Goal: Task Accomplishment & Management: Complete application form

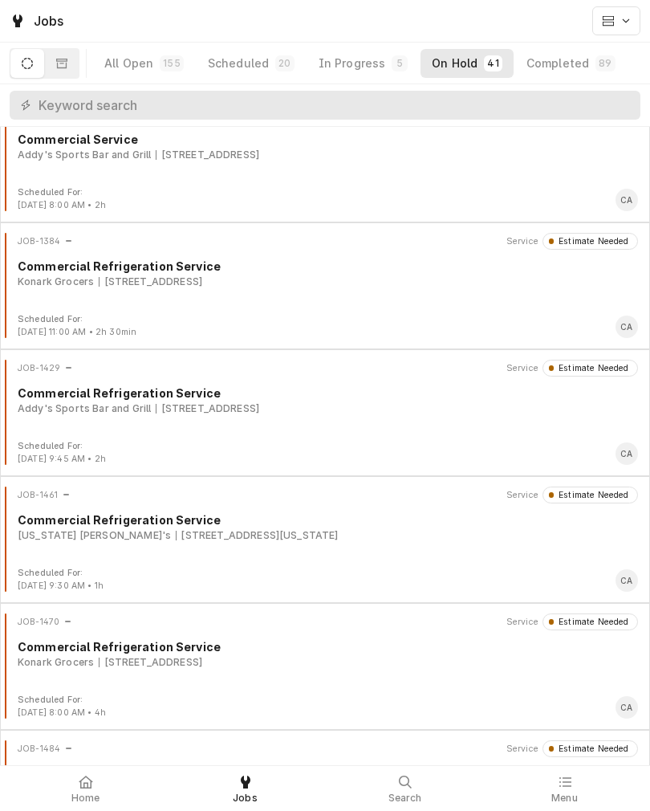
scroll to position [1308, 0]
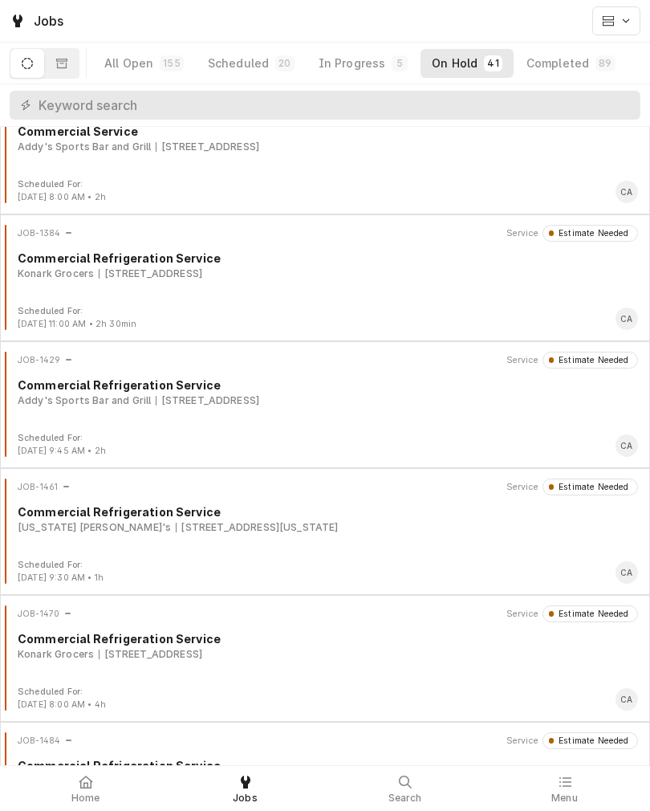
click at [346, 55] on div "In Progress" at bounding box center [352, 63] width 67 height 16
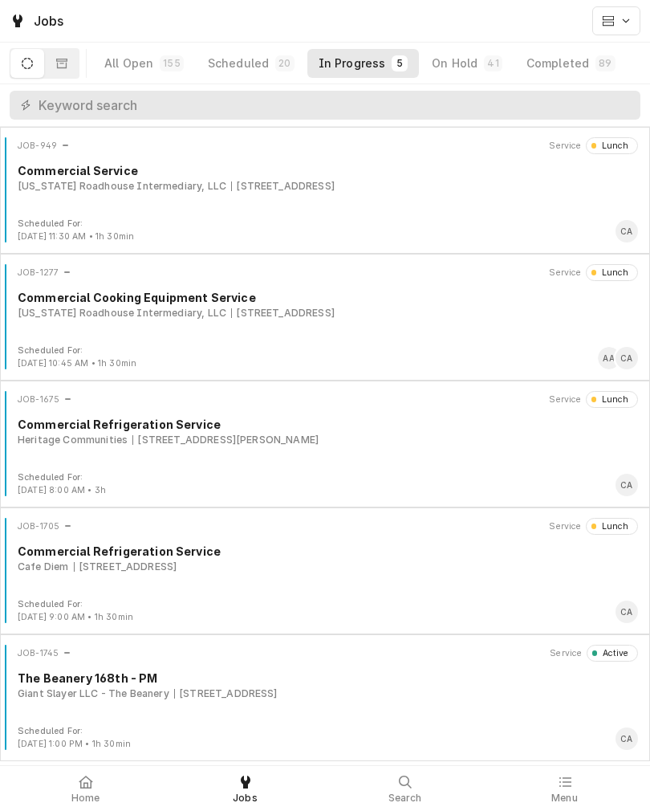
click at [228, 683] on div "The Beanery 168th - PM" at bounding box center [328, 678] width 621 height 17
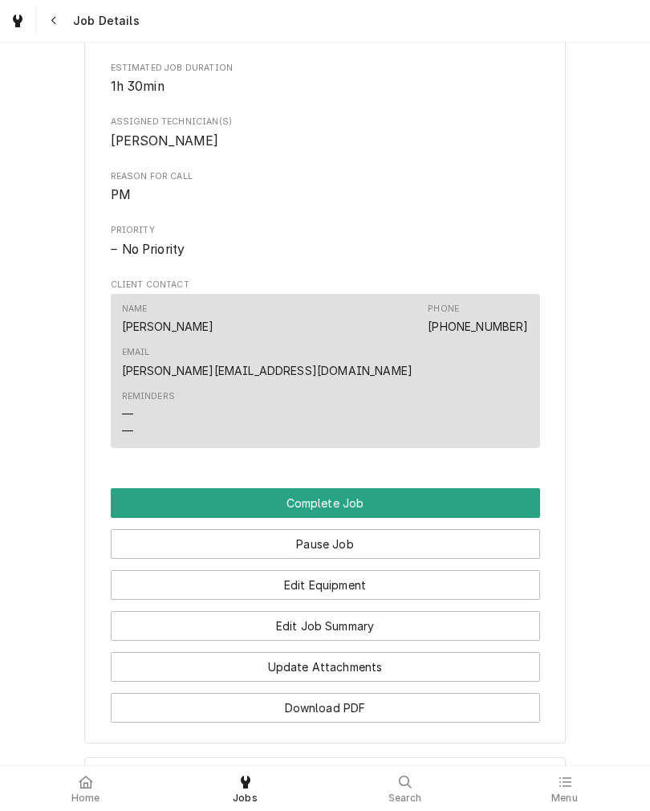
scroll to position [672, 0]
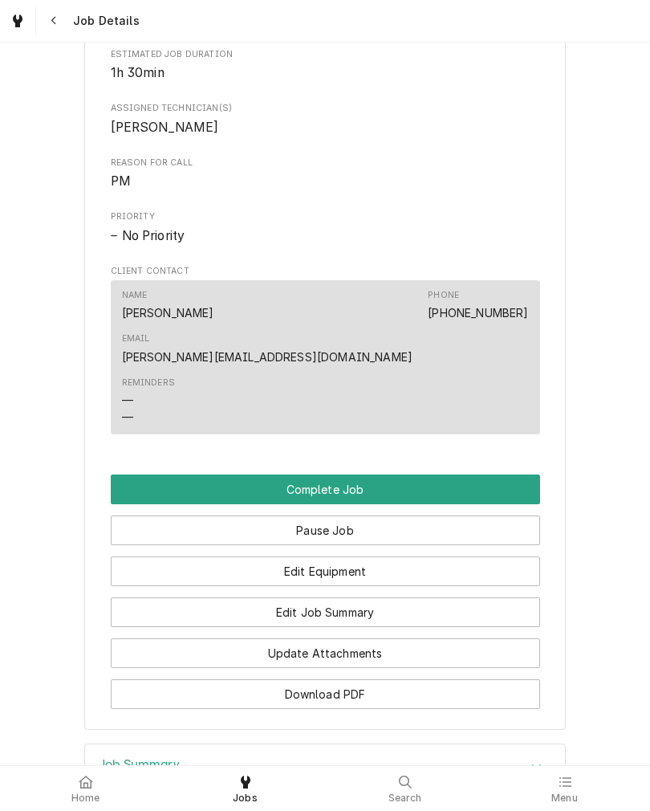
click at [134, 480] on button "Complete Job" at bounding box center [326, 490] width 430 height 30
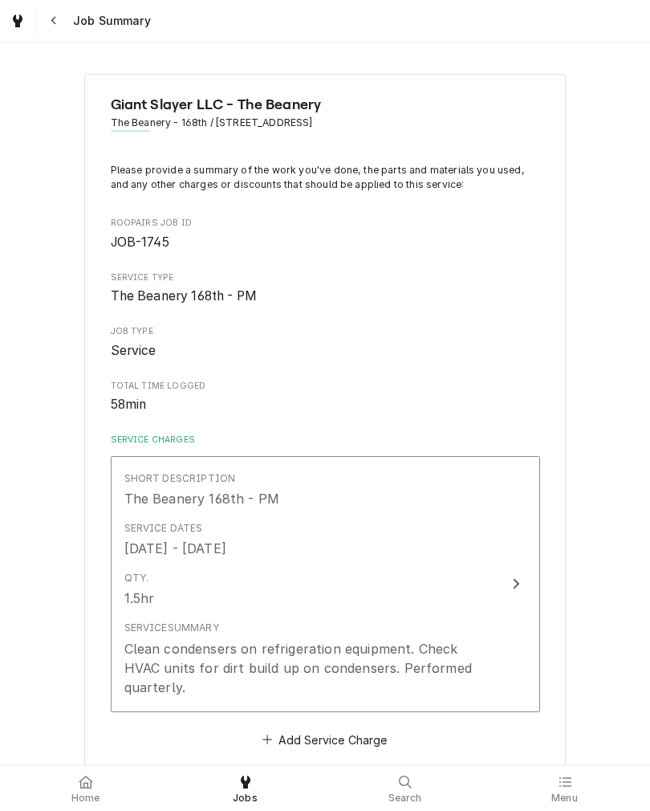
click at [497, 583] on button "Short Description The Beanery 168th - PM Service Dates [DATE] - [DATE] Qty. 1.5…" at bounding box center [326, 584] width 430 height 256
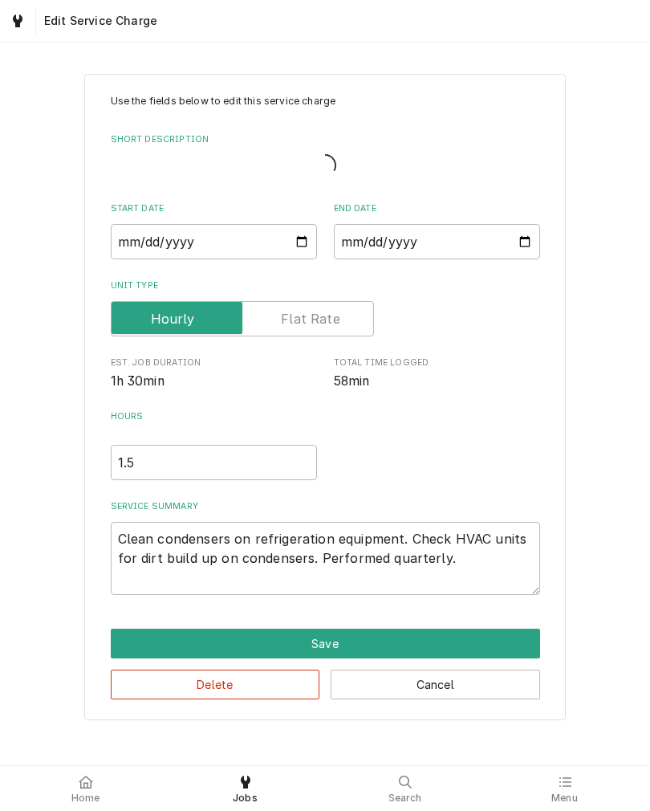
type textarea "x"
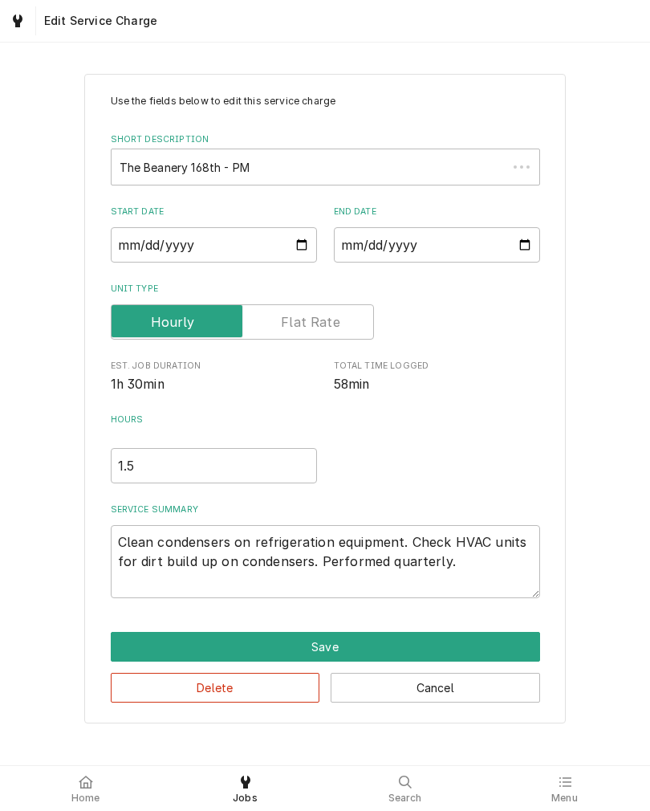
click at [341, 327] on input "Unit Type" at bounding box center [242, 321] width 249 height 35
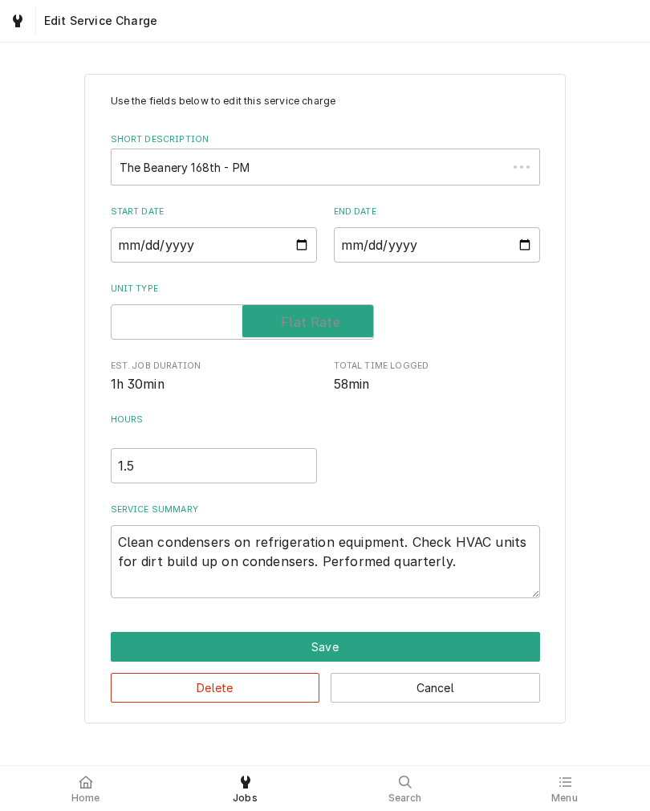
checkbox input "true"
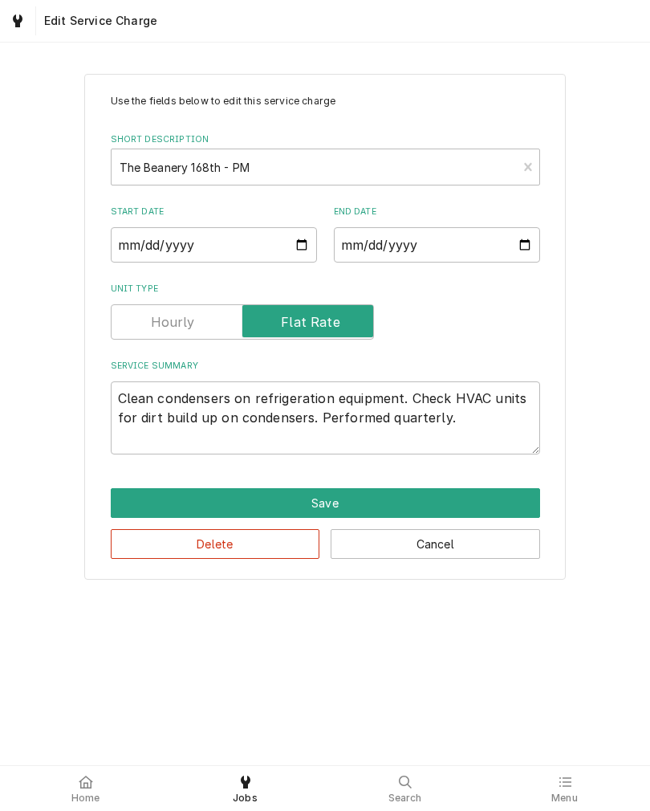
click at [433, 498] on button "Save" at bounding box center [326, 503] width 430 height 30
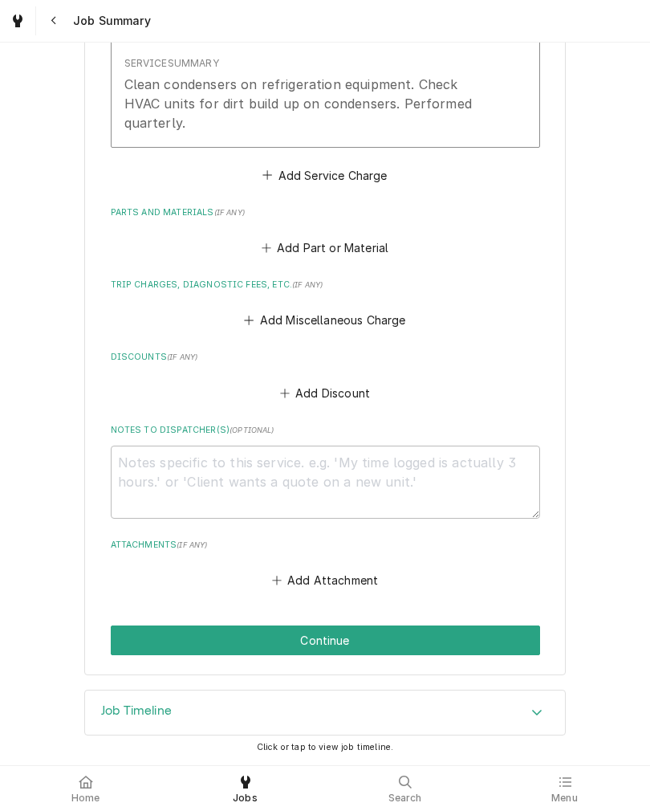
scroll to position [569, 0]
click at [378, 316] on button "Add Miscellaneous Charge" at bounding box center [325, 320] width 167 height 22
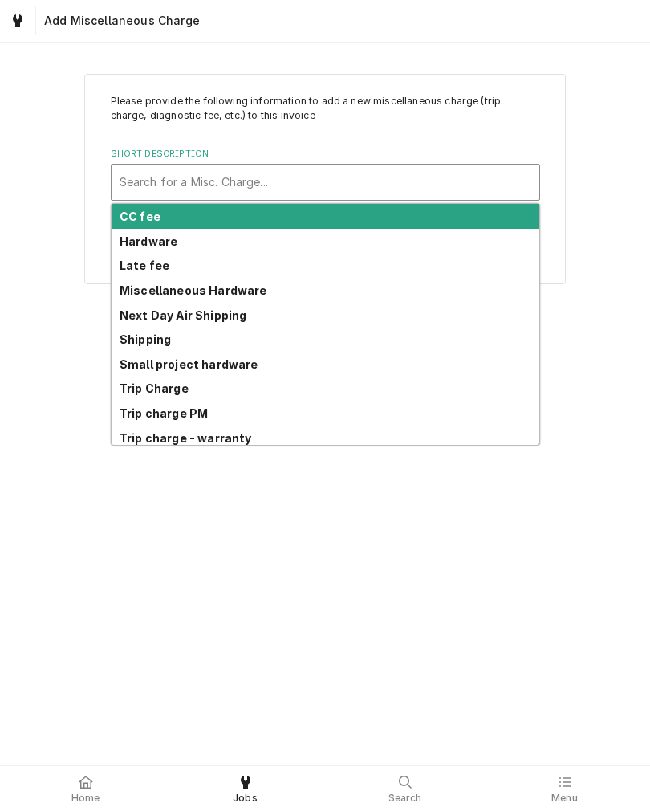
click at [116, 413] on div "Trip charge PM" at bounding box center [326, 413] width 428 height 25
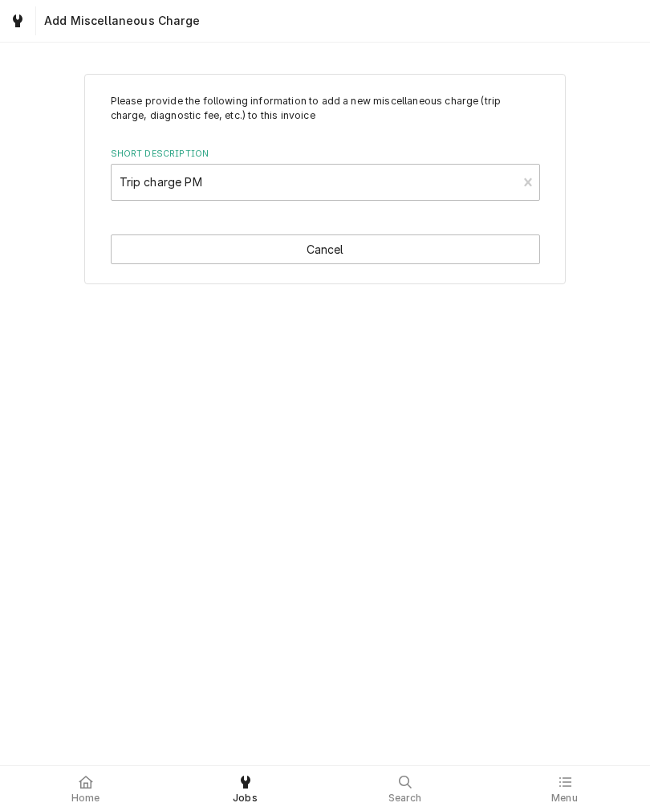
type textarea "x"
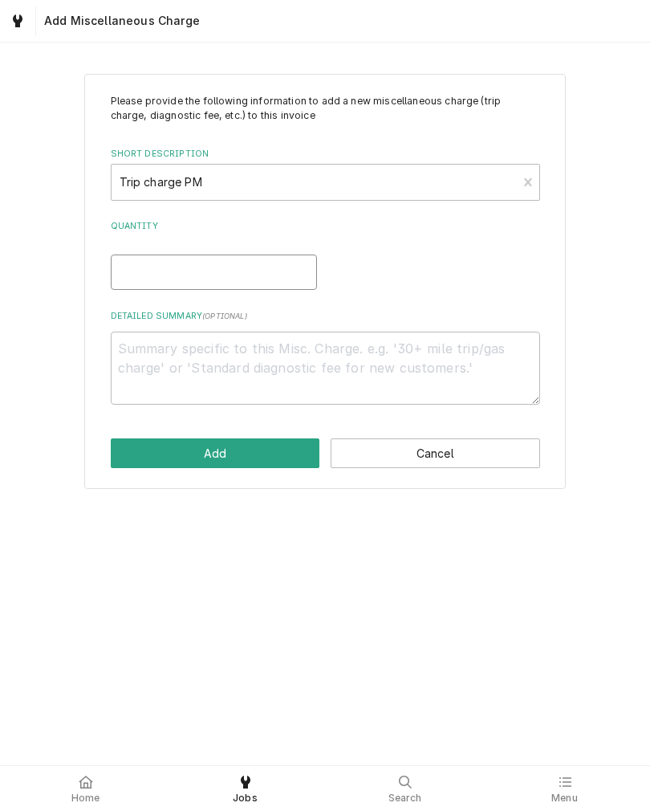
click at [123, 275] on input "Quantity" at bounding box center [214, 272] width 206 height 35
type input "1"
click at [125, 451] on button "Add" at bounding box center [216, 453] width 210 height 30
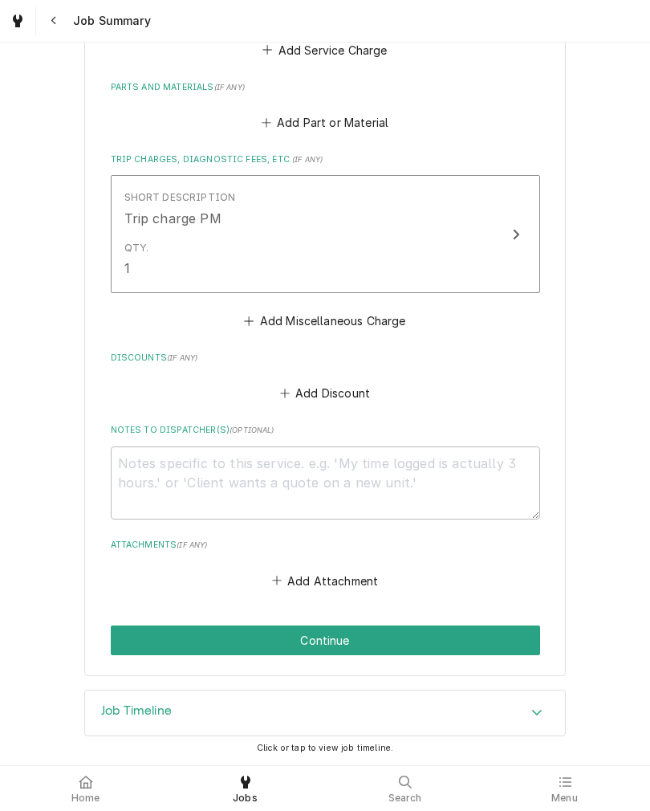
scroll to position [695, 0]
click at [486, 637] on button "Continue" at bounding box center [326, 641] width 430 height 30
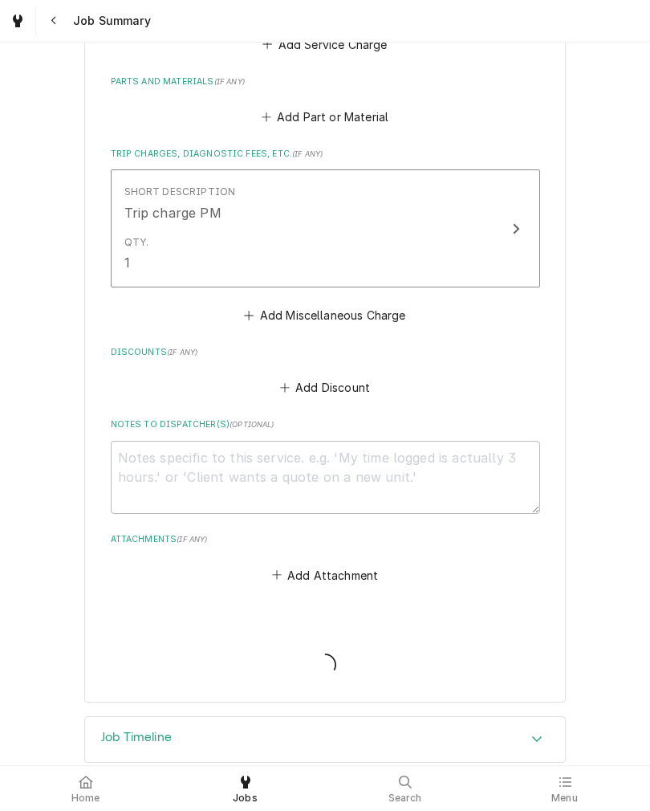
type textarea "x"
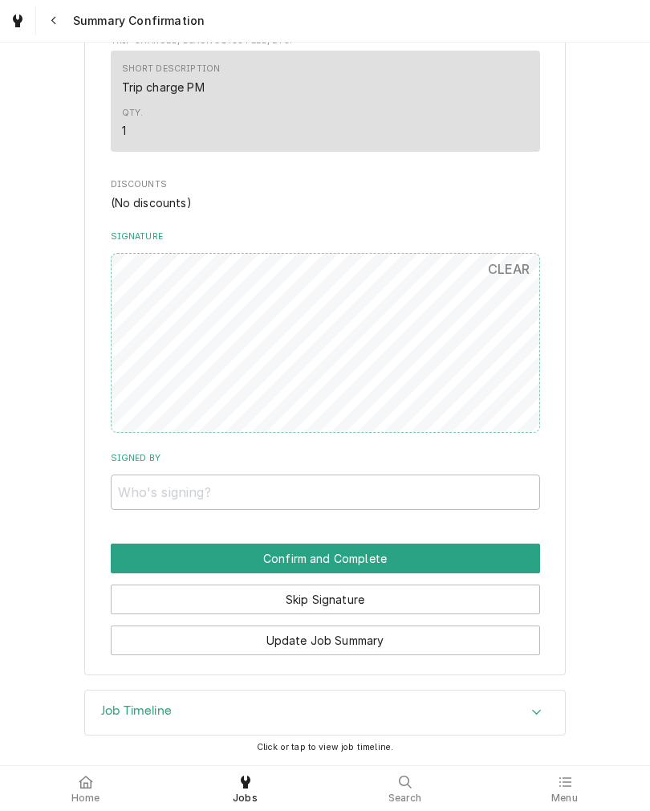
scroll to position [706, 0]
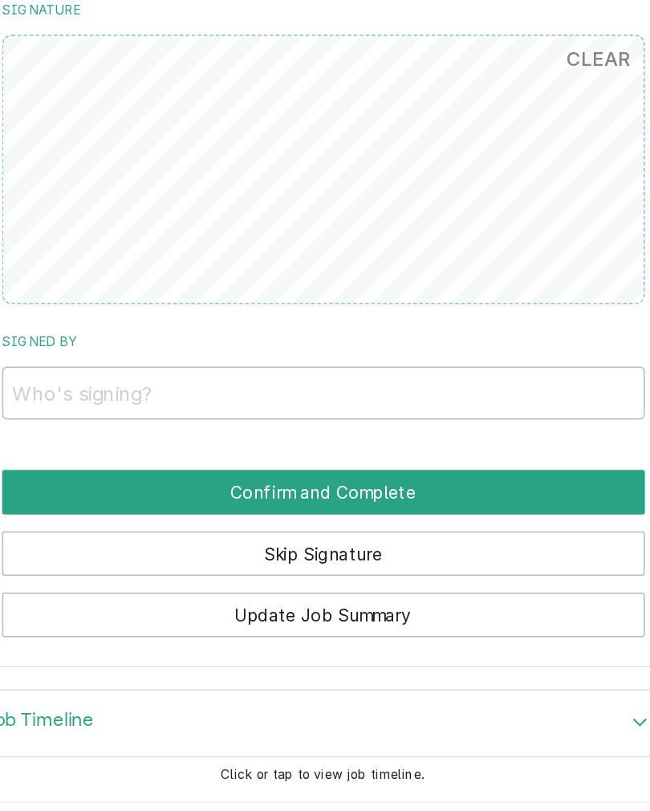
click at [406, 452] on label "Signed By" at bounding box center [326, 458] width 430 height 13
click at [406, 475] on input "Signed By" at bounding box center [326, 492] width 430 height 35
click at [408, 475] on input "Signed By" at bounding box center [326, 492] width 430 height 35
type input "Ava"
click at [84, 287] on div "Giant Slayer LLC - The Beanery The Beanery - 168th / 8615 S 168th Ave, Omaha, N…" at bounding box center [325, 25] width 482 height 1302
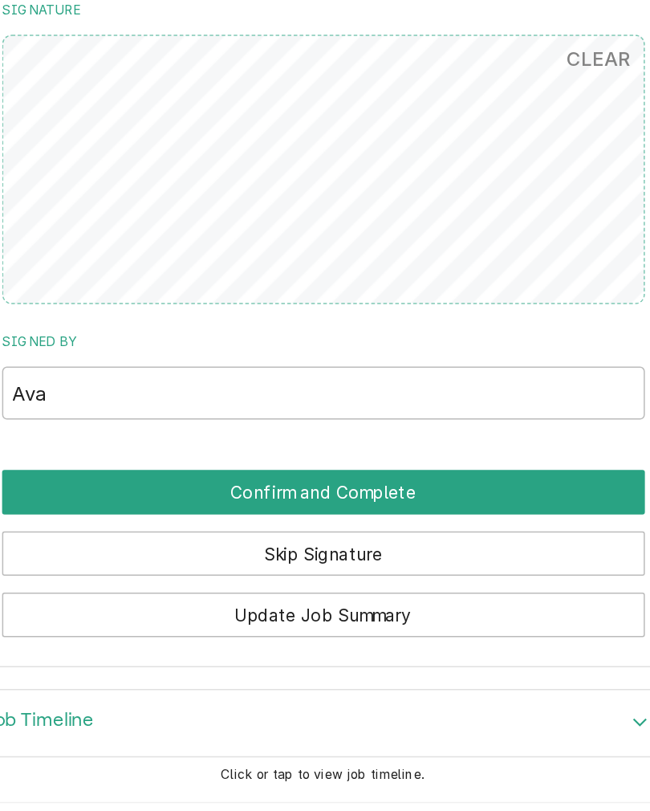
click at [111, 544] on button "Confirm and Complete" at bounding box center [326, 559] width 430 height 30
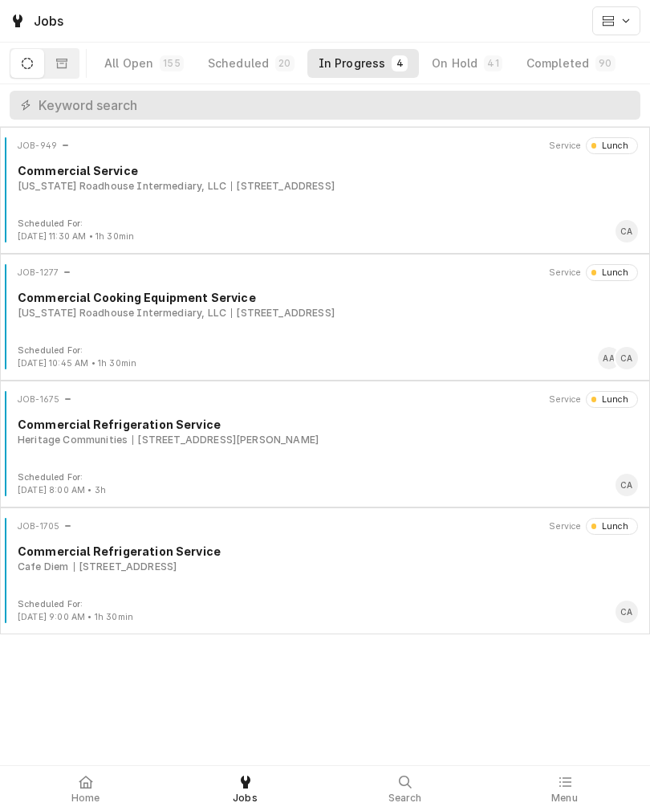
click at [579, 67] on button "Completed 90" at bounding box center [572, 63] width 112 height 29
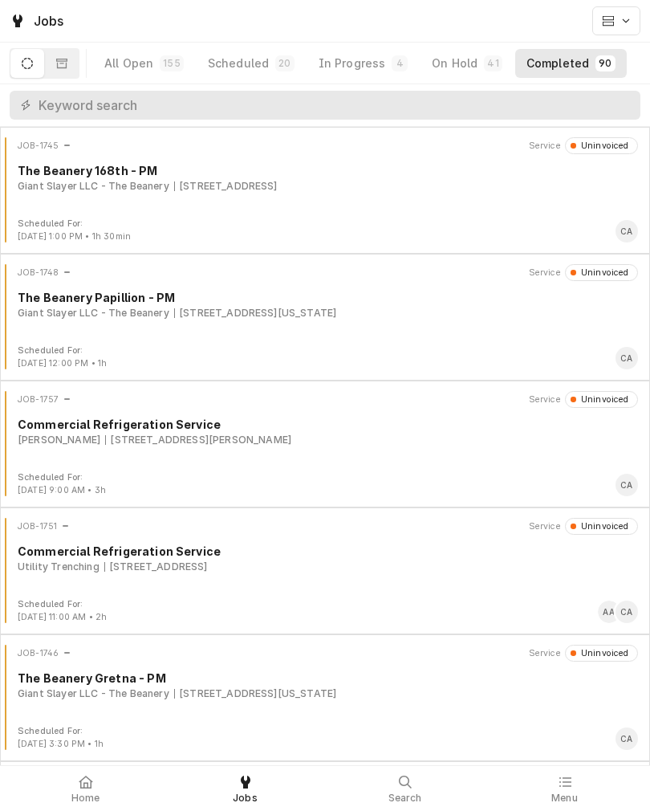
click at [468, 190] on div "Giant Slayer LLC - The Beanery 8615 S 168th Ave, Omaha, Ne 68136" at bounding box center [328, 186] width 621 height 14
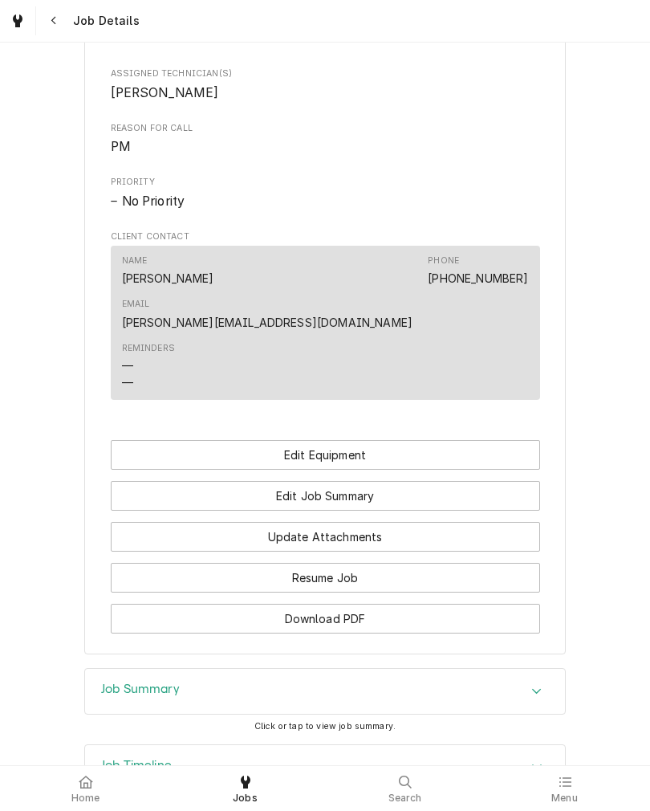
scroll to position [706, 0]
click at [185, 483] on button "Edit Job Summary" at bounding box center [326, 497] width 430 height 30
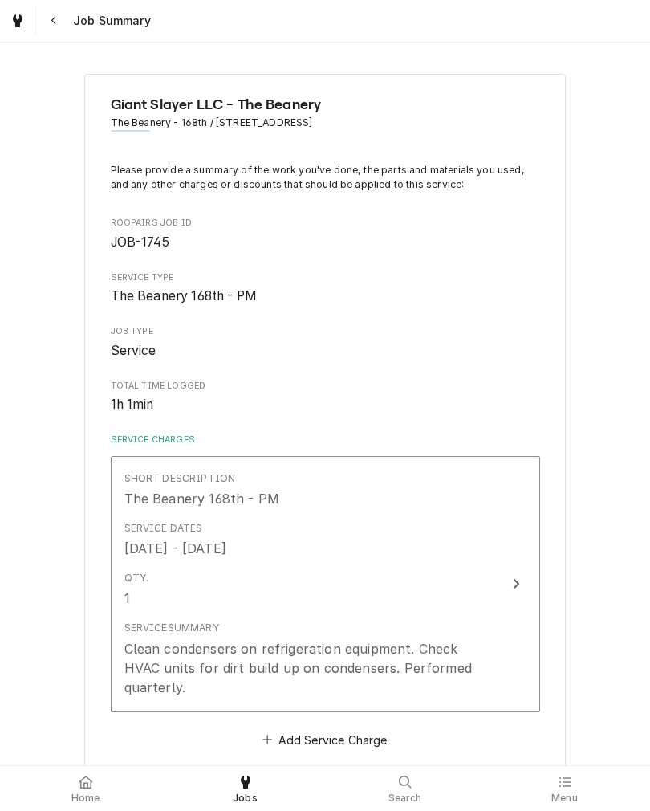
click at [320, 686] on div "Clean condensers on refrigeration equipment. Check HVAC units for dirt build up…" at bounding box center [308, 668] width 369 height 58
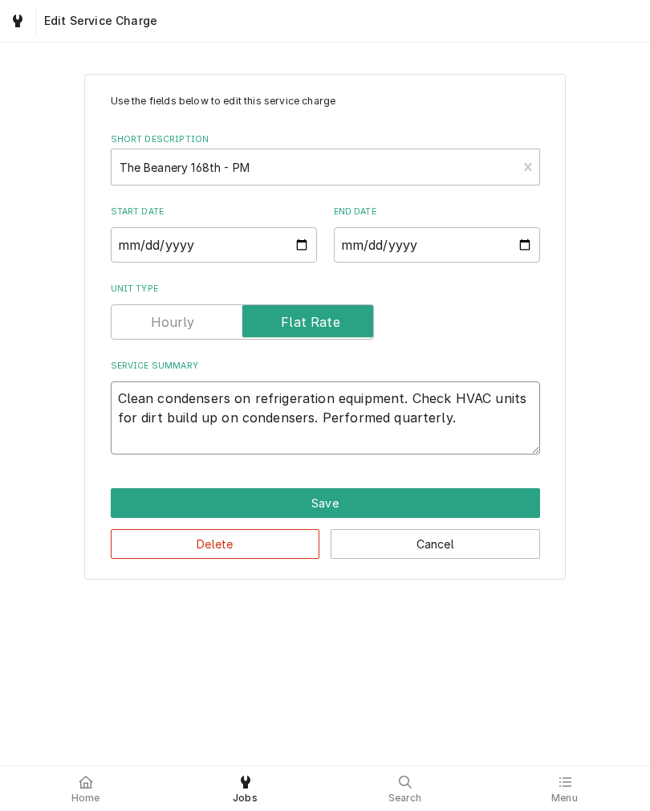
click at [469, 426] on textarea "Clean condensers on refrigeration equipment. Check HVAC units for dirt build up…" at bounding box center [326, 417] width 430 height 73
click at [522, 552] on button "Cancel" at bounding box center [436, 544] width 210 height 30
type textarea "x"
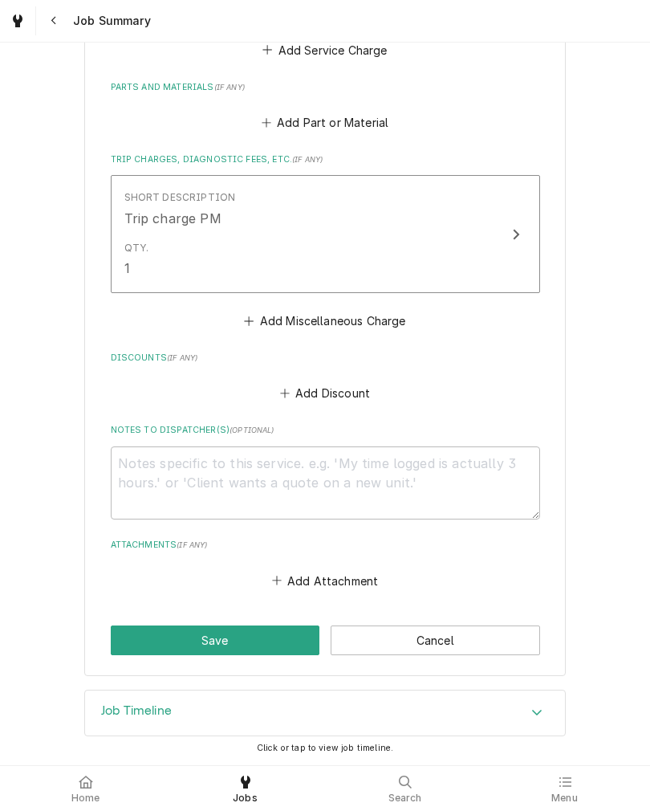
scroll to position [695, 0]
click at [494, 643] on button "Cancel" at bounding box center [436, 641] width 210 height 30
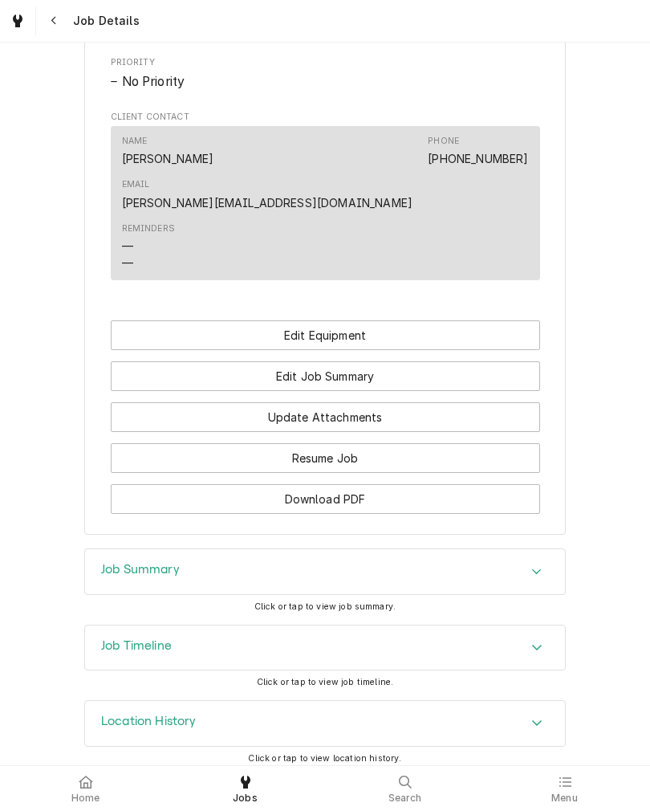
scroll to position [825, 0]
click at [460, 327] on button "Edit Equipment" at bounding box center [326, 336] width 430 height 30
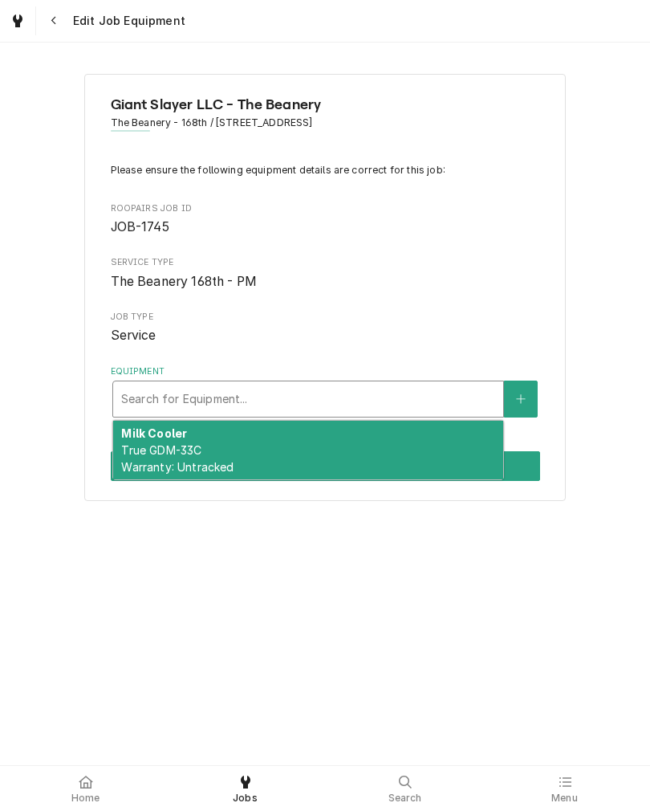
click at [250, 457] on div "Milk Cooler True GDM-33C Warranty: Untracked" at bounding box center [308, 450] width 390 height 59
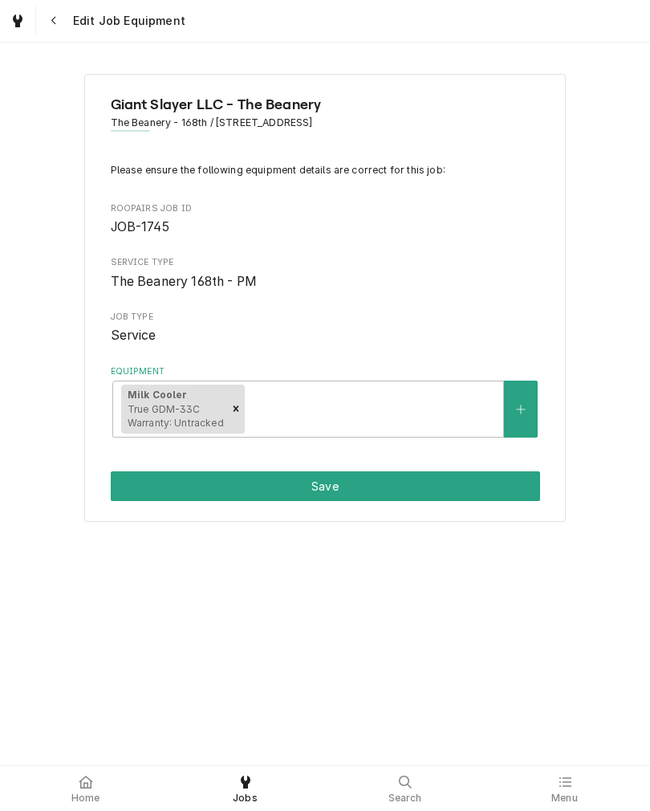
click at [512, 416] on button "Equipment" at bounding box center [521, 409] width 34 height 57
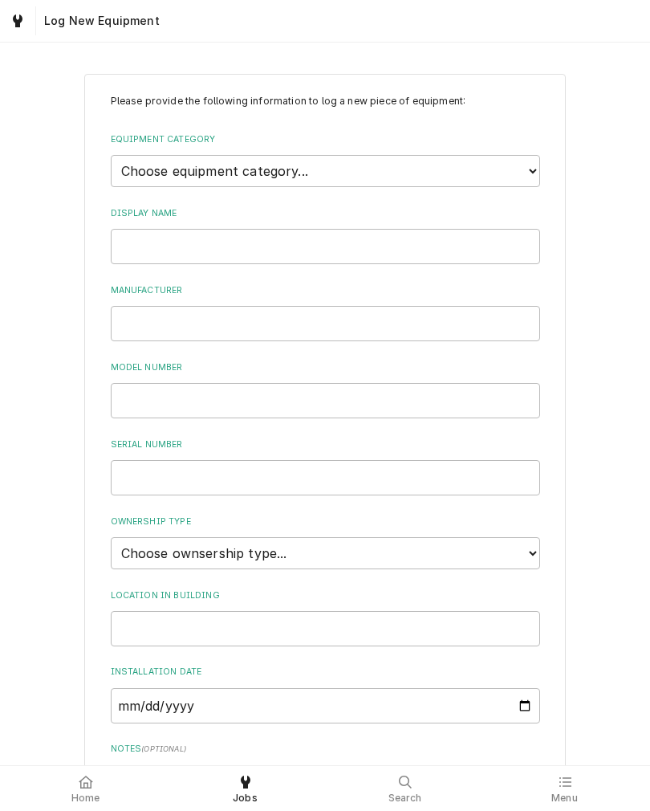
click at [455, 155] on select "Choose equipment category... Ice Machines Refrigeration Beverage Equipment Work…" at bounding box center [326, 171] width 430 height 32
select select "8"
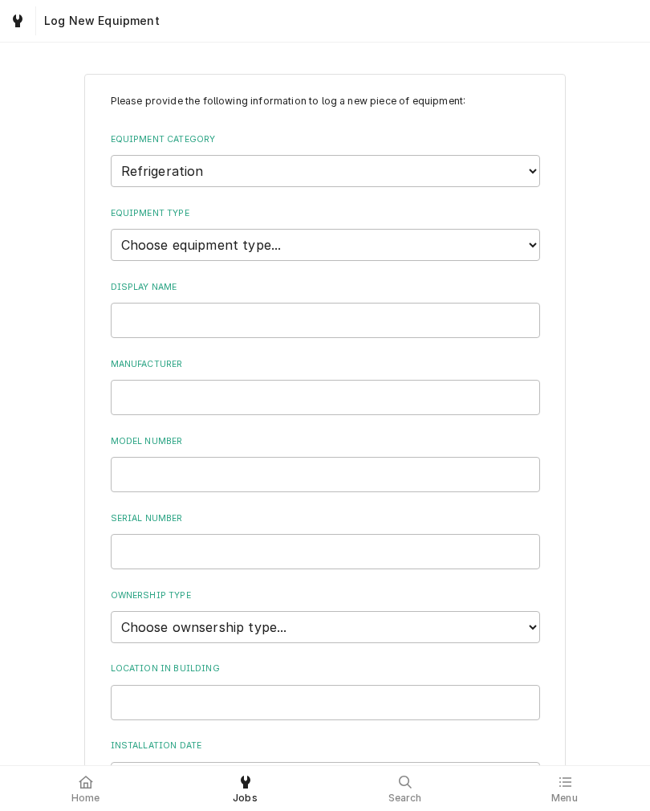
click at [450, 235] on select "Choose equipment type... Bar Refrigeration Blast Chiller Chef Base Freezer Chef…" at bounding box center [326, 245] width 430 height 32
click at [453, 236] on select "Choose equipment type... Bar Refrigeration Blast Chiller Chef Base Freezer Chef…" at bounding box center [326, 245] width 430 height 32
select select "70"
click at [384, 308] on input "Display Name" at bounding box center [326, 320] width 430 height 35
type input "Food Freezer"
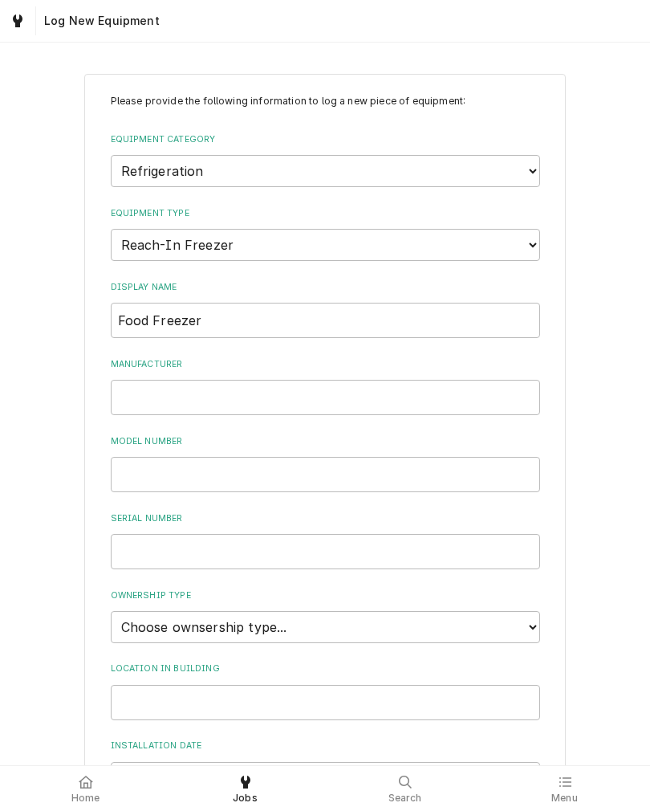
click at [262, 358] on label "Manufacturer" at bounding box center [326, 364] width 430 height 13
click at [262, 380] on input "Manufacturer" at bounding box center [326, 397] width 430 height 35
type input "Manitowoc"
click at [126, 465] on input "Model Number" at bounding box center [326, 474] width 430 height 35
type input "F2A-FS"
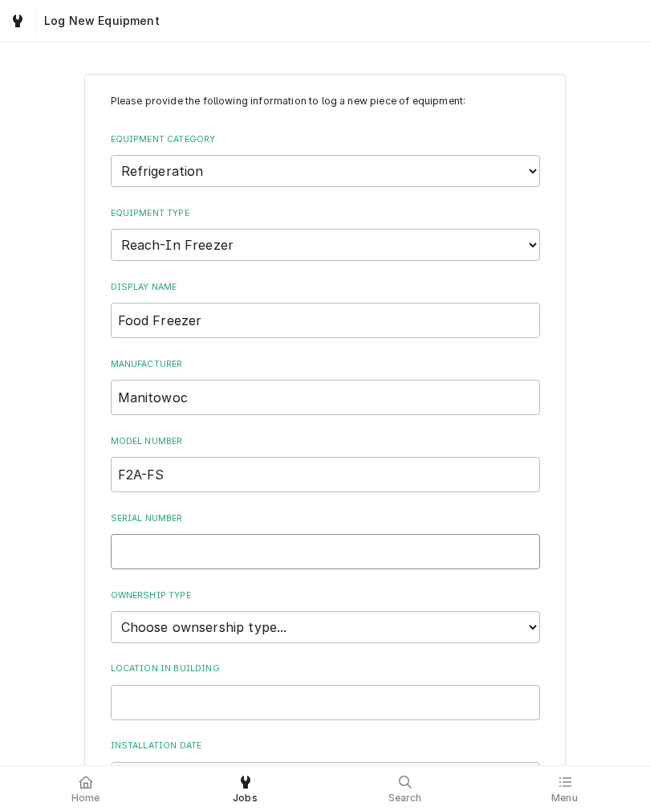
click at [298, 534] on input "Serial Number" at bounding box center [326, 551] width 430 height 35
type input "L54224J"
click at [424, 611] on select "Choose ownsership type... Unknown Owned Leased Rented" at bounding box center [326, 627] width 430 height 32
select select "1"
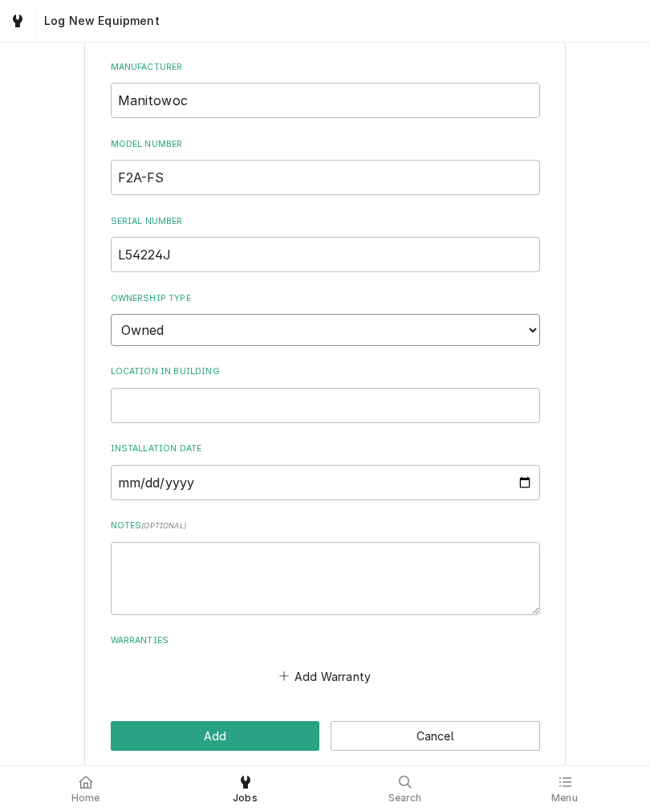
scroll to position [296, 0]
click at [265, 722] on button "Add" at bounding box center [216, 737] width 210 height 30
